Goal: Information Seeking & Learning: Learn about a topic

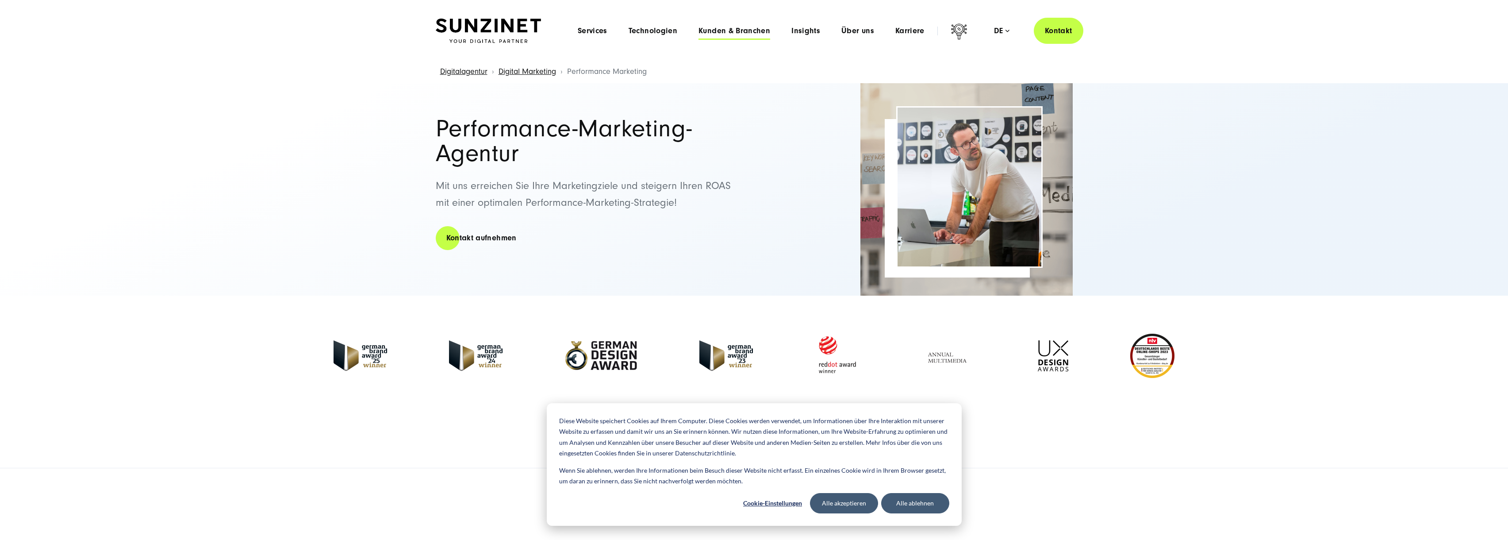
click at [738, 29] on span "Kunden & Branchen" at bounding box center [734, 31] width 72 height 9
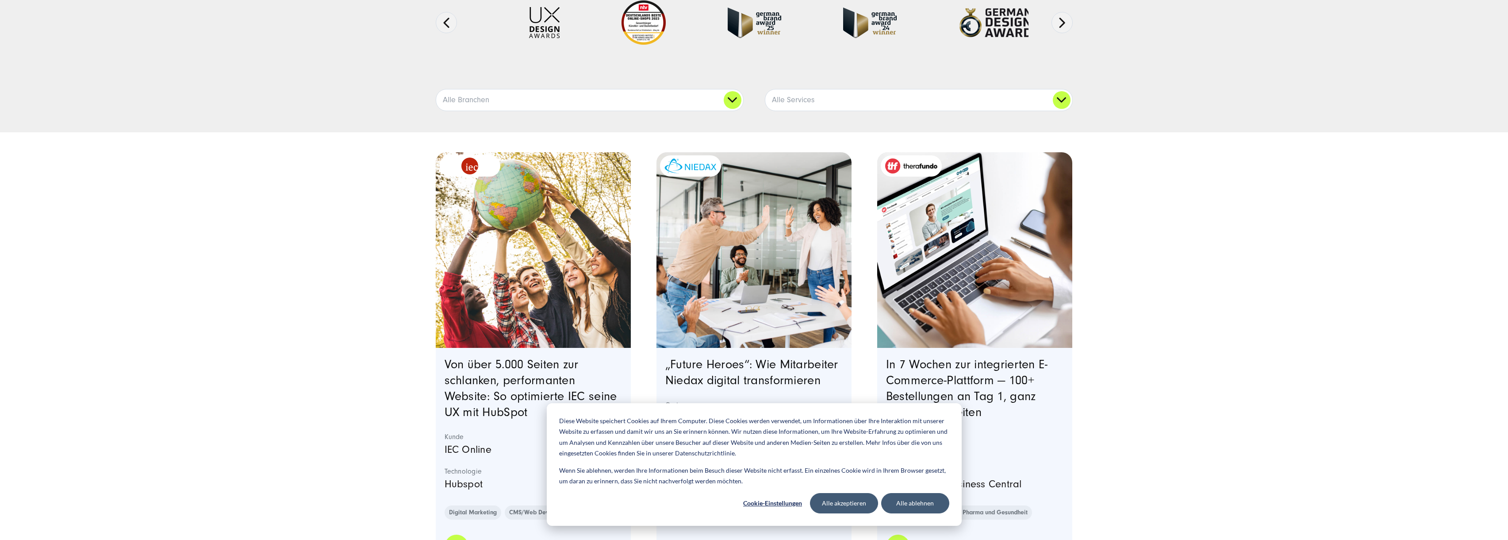
scroll to position [210, 0]
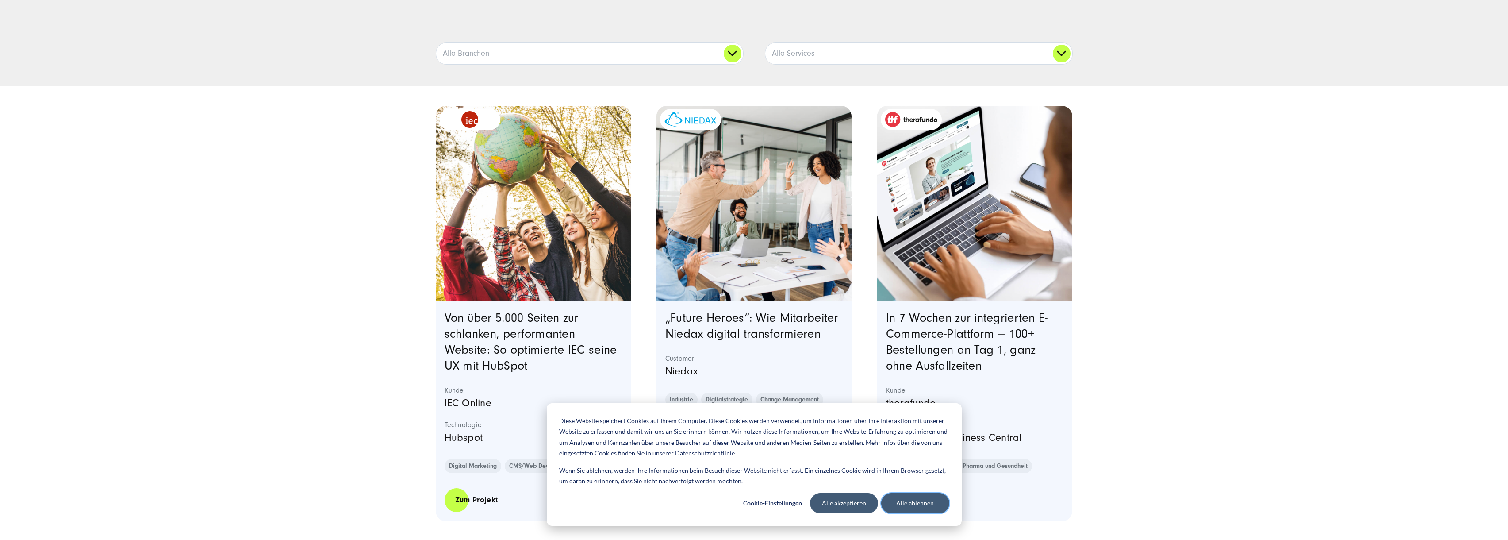
click at [911, 503] on button "Alle ablehnen" at bounding box center [915, 503] width 68 height 20
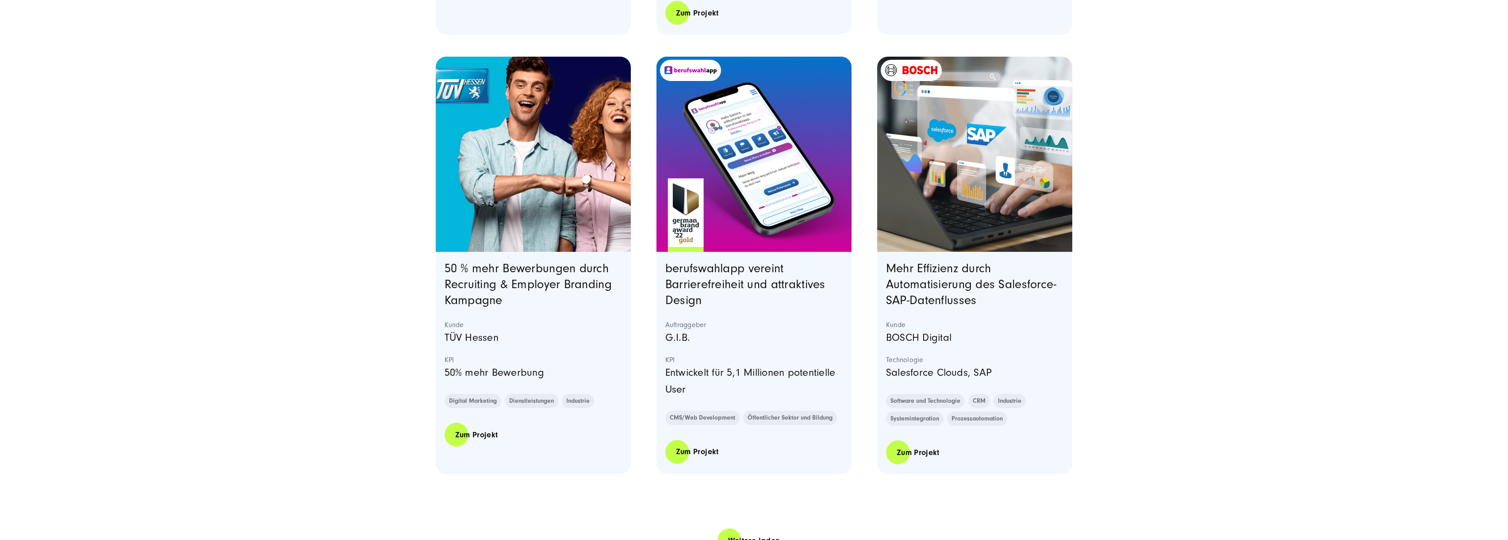
scroll to position [1746, 0]
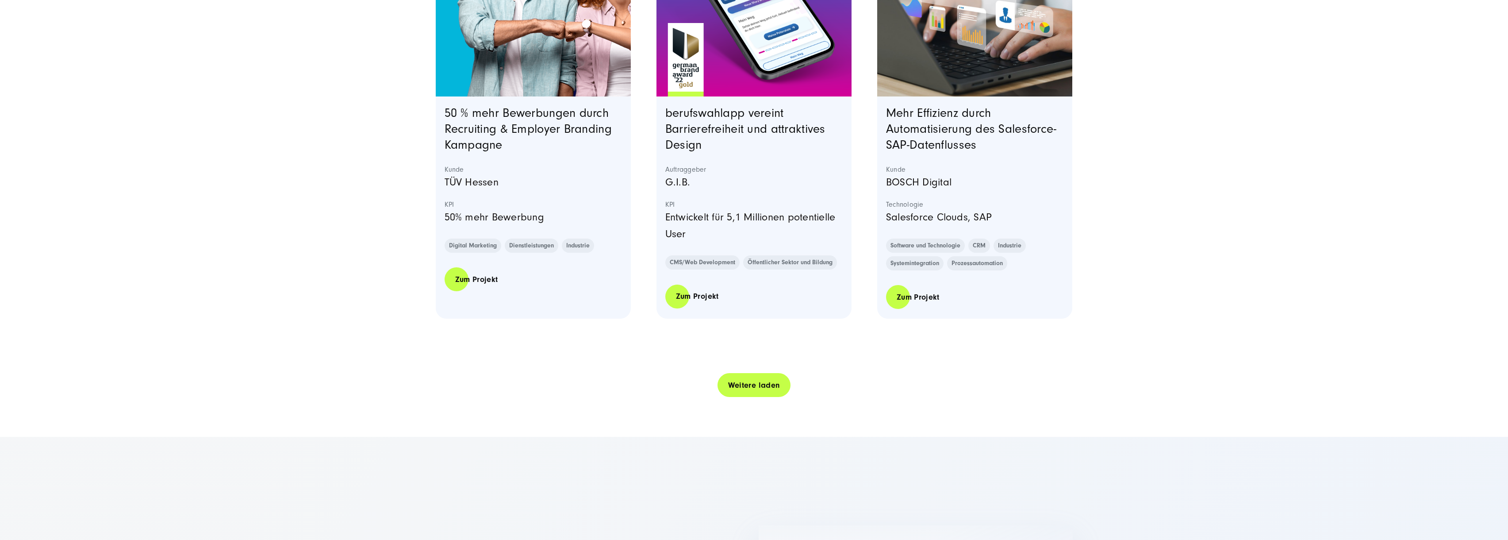
click at [744, 386] on link "Weitere laden" at bounding box center [753, 384] width 73 height 25
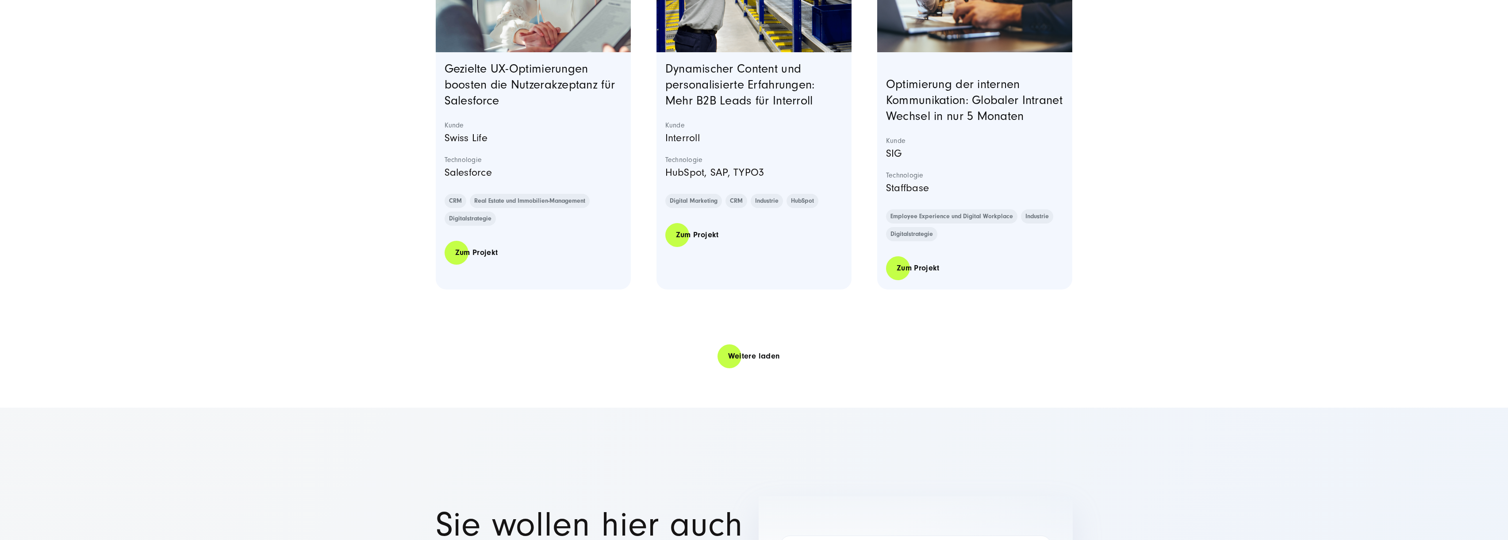
scroll to position [3595, 0]
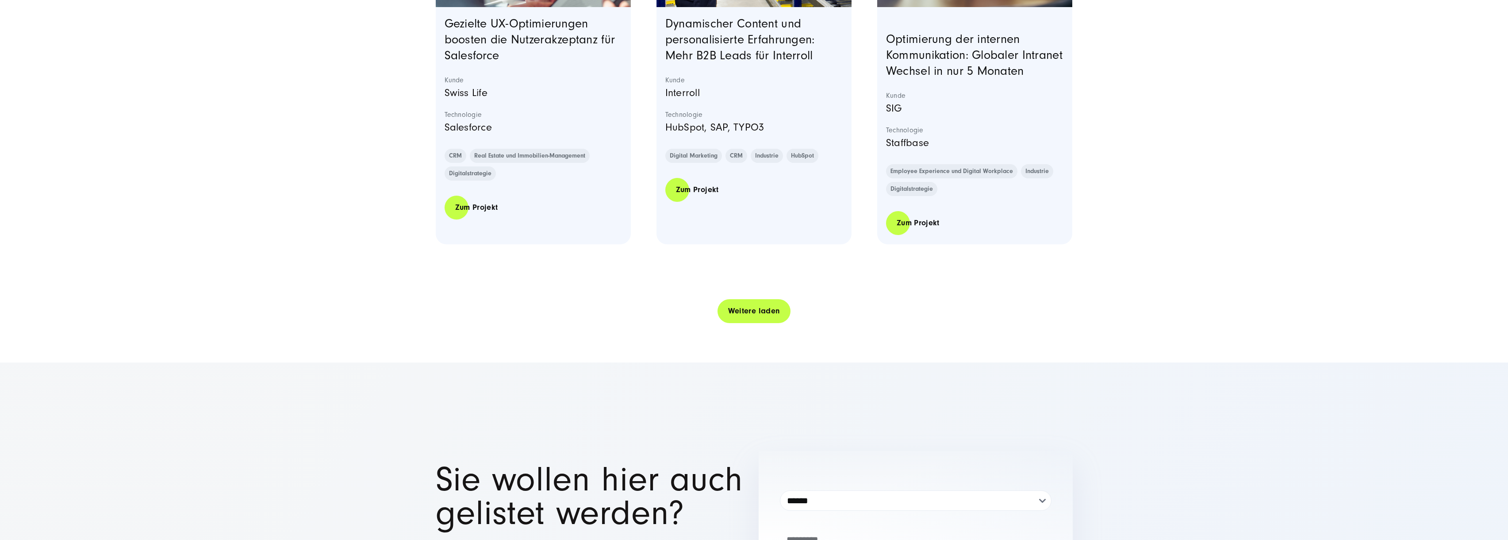
click at [754, 323] on link "Weitere laden" at bounding box center [753, 310] width 73 height 25
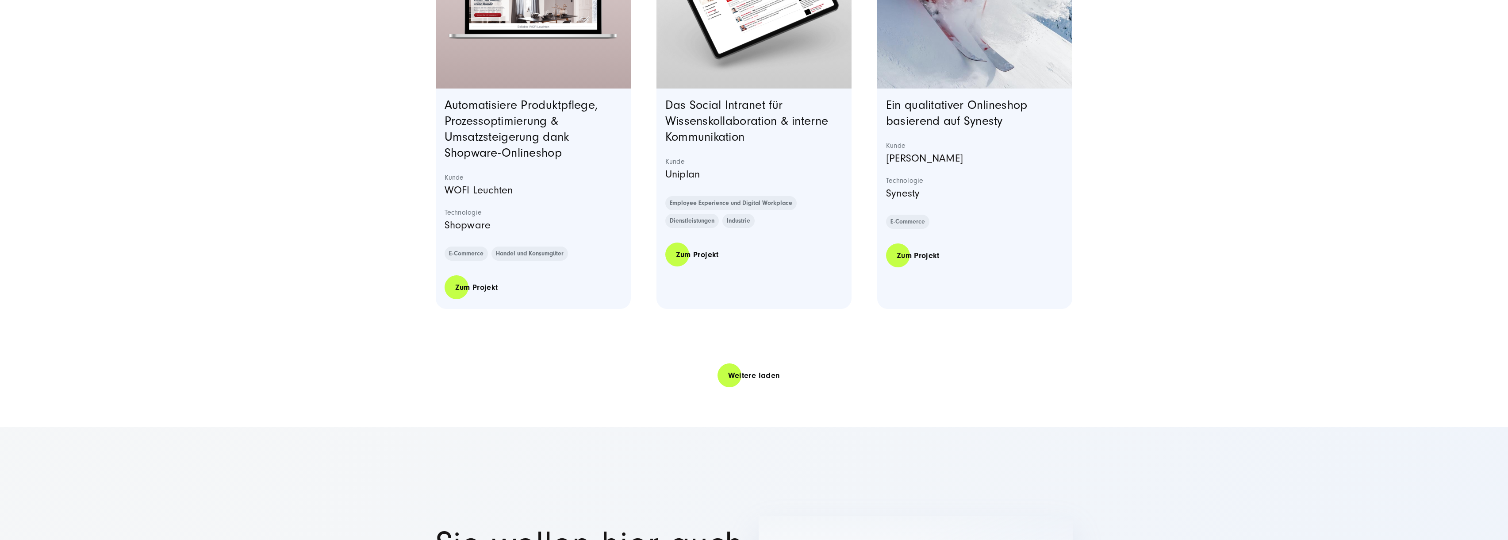
scroll to position [5331, 0]
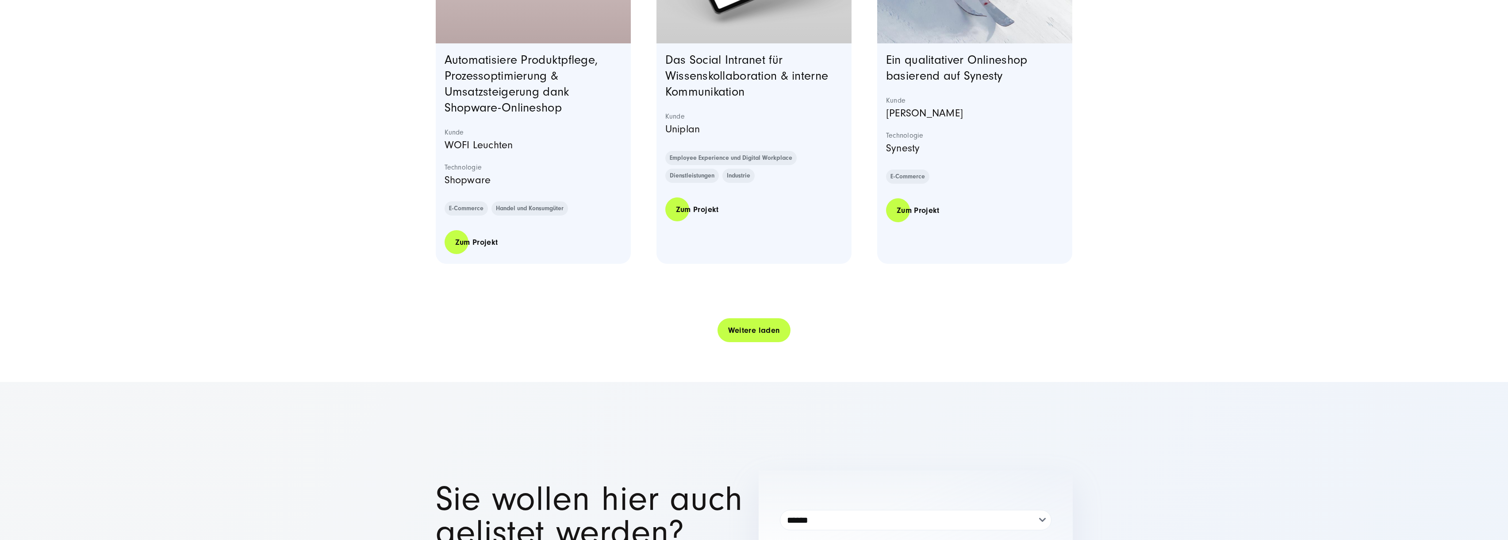
click at [764, 340] on link "Weitere laden" at bounding box center [753, 330] width 73 height 25
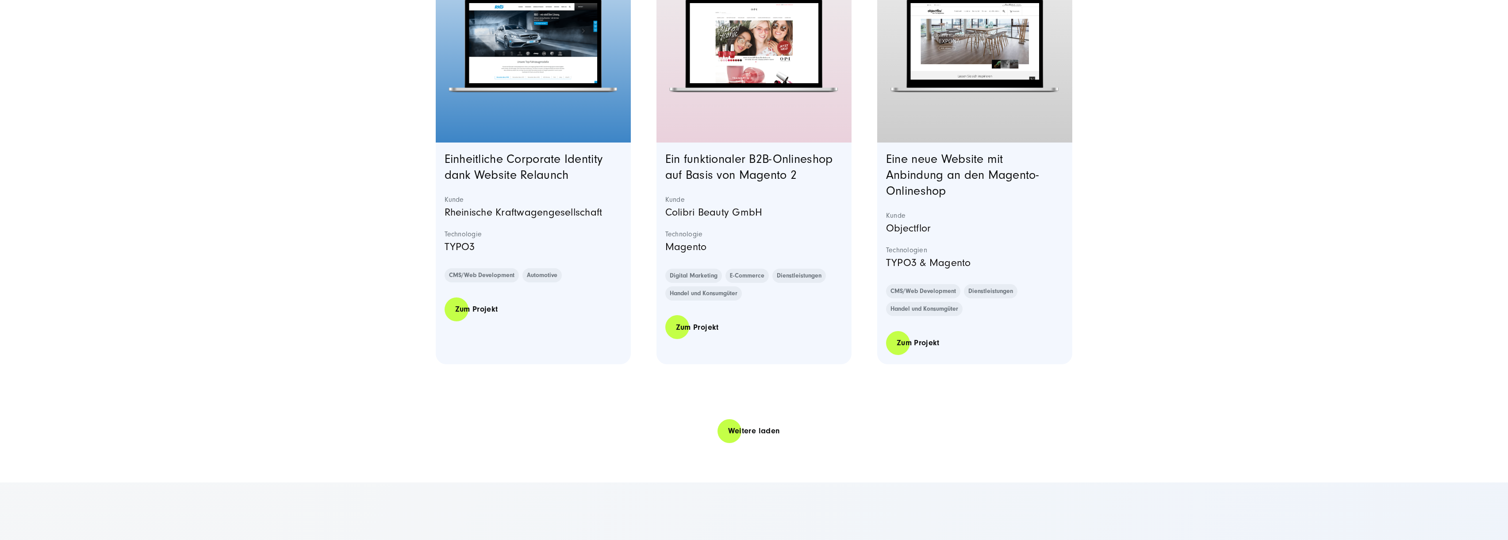
scroll to position [7084, 0]
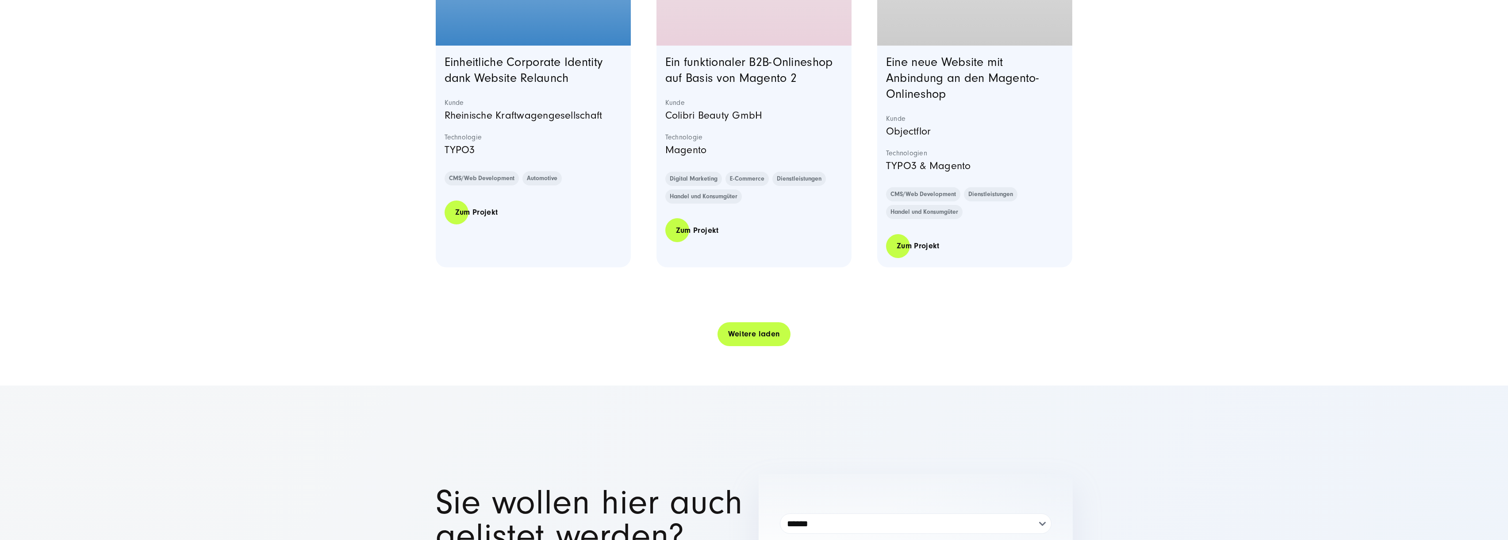
click at [749, 346] on link "Weitere laden" at bounding box center [753, 333] width 73 height 25
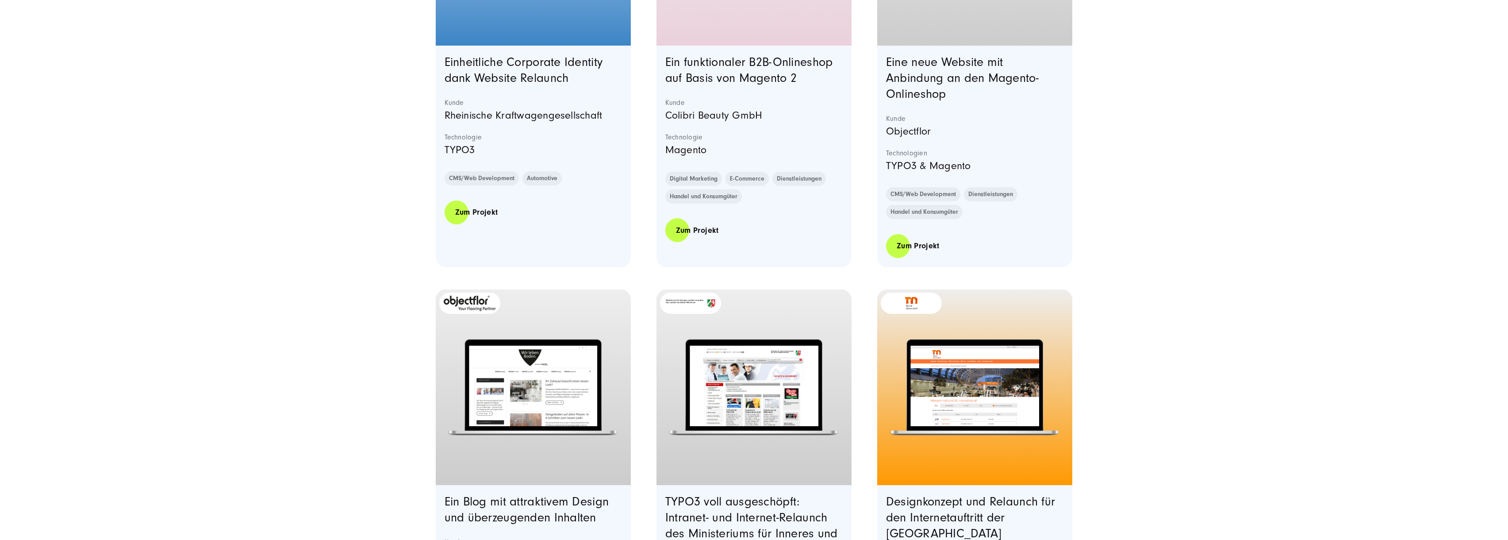
scroll to position [7391, 0]
